Goal: Task Accomplishment & Management: Use online tool/utility

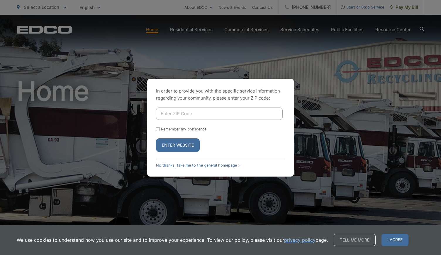
click at [211, 112] on input "Enter ZIP Code" at bounding box center [219, 113] width 127 height 12
type input "92021"
click at [177, 145] on button "Enter Website" at bounding box center [178, 144] width 44 height 13
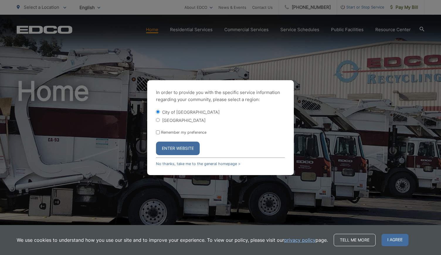
click at [177, 145] on button "Enter Website" at bounding box center [178, 147] width 44 height 13
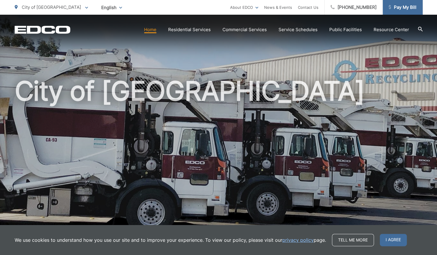
click at [402, 4] on span "Pay My Bill" at bounding box center [402, 7] width 28 height 7
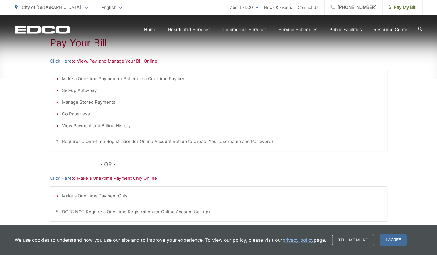
scroll to position [121, 0]
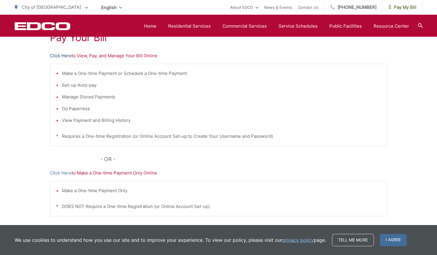
click at [64, 56] on link "Click Here" at bounding box center [61, 55] width 22 height 7
